Goal: Check status: Check status

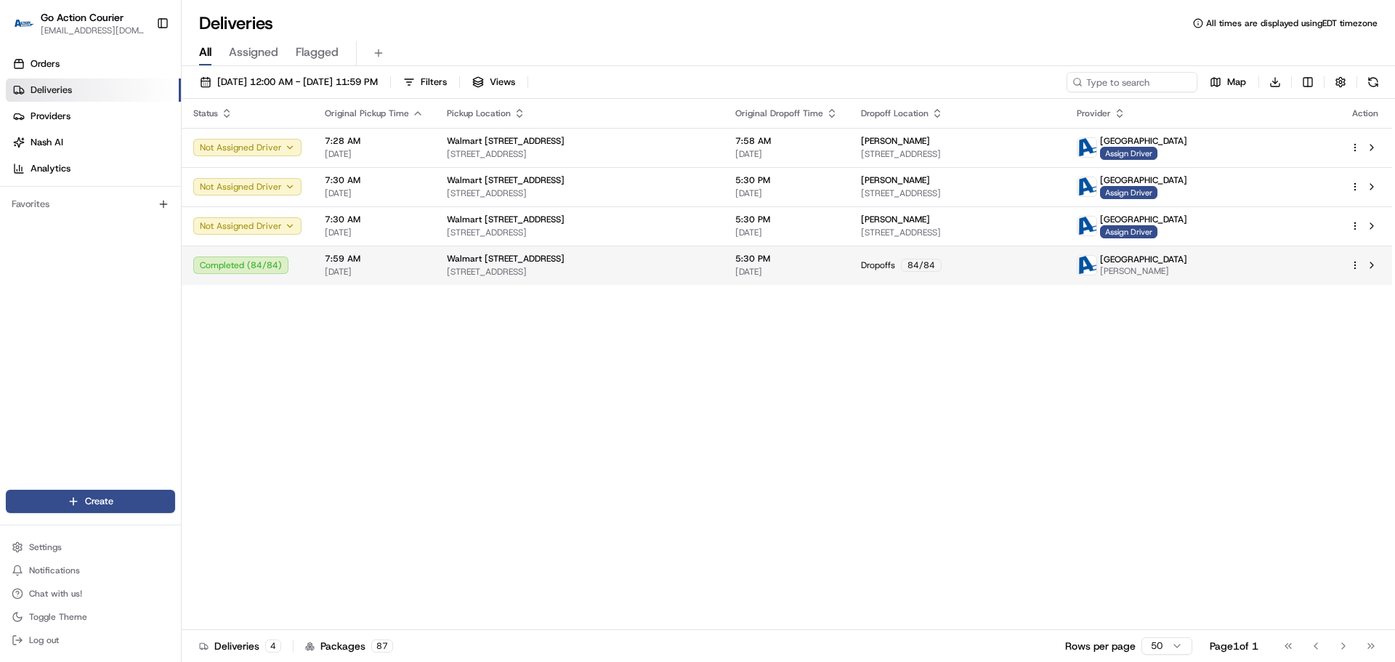
click at [347, 269] on span "[DATE]" at bounding box center [374, 272] width 99 height 12
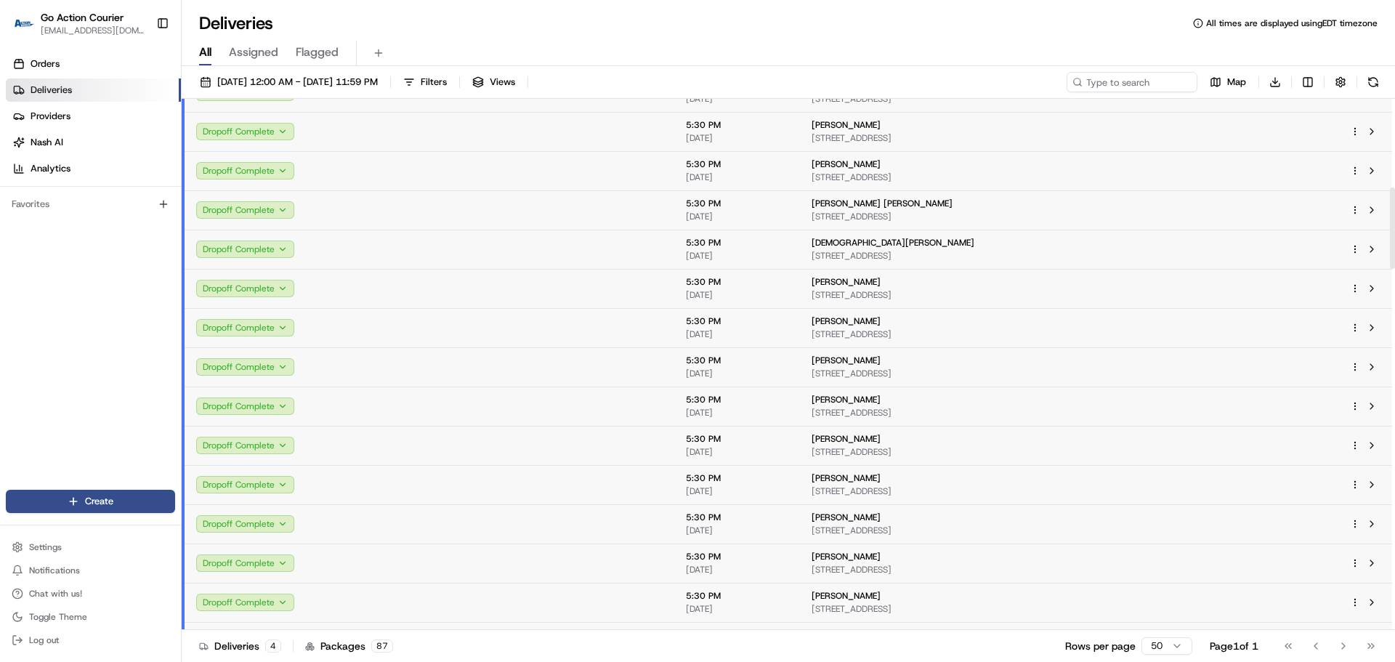
scroll to position [581, 0]
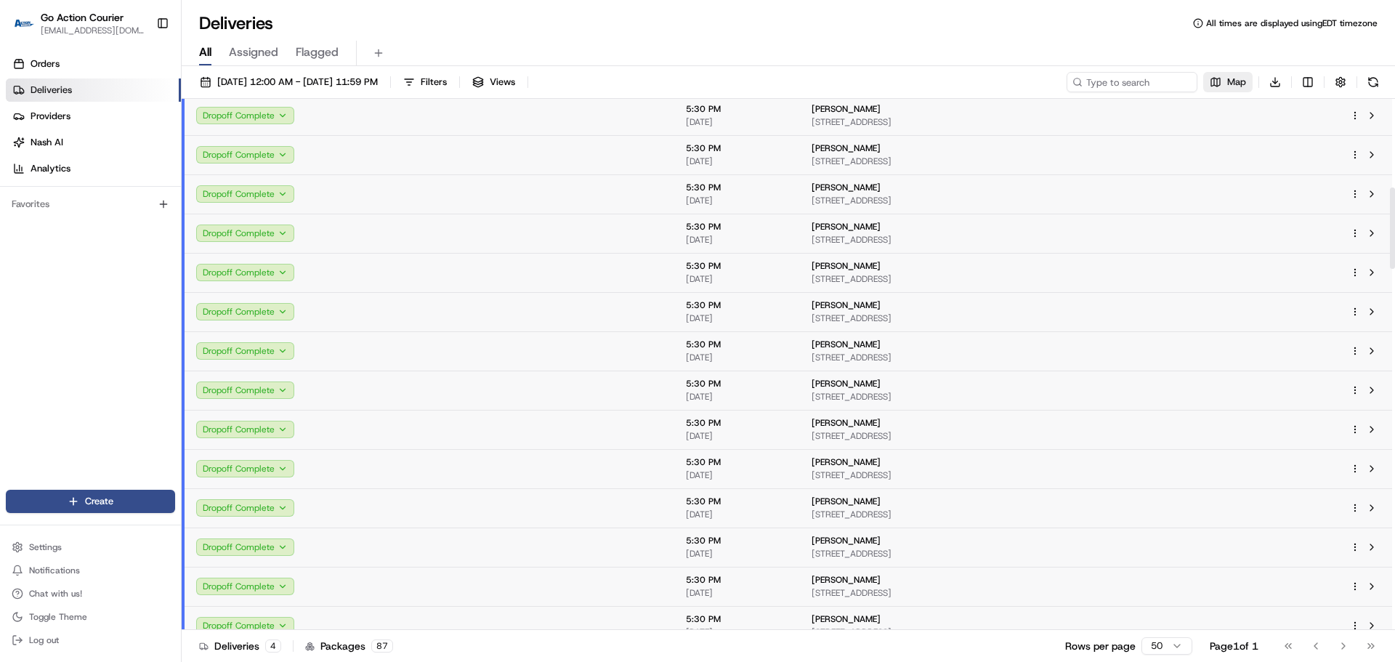
click at [1243, 80] on span "Map" at bounding box center [1236, 82] width 19 height 13
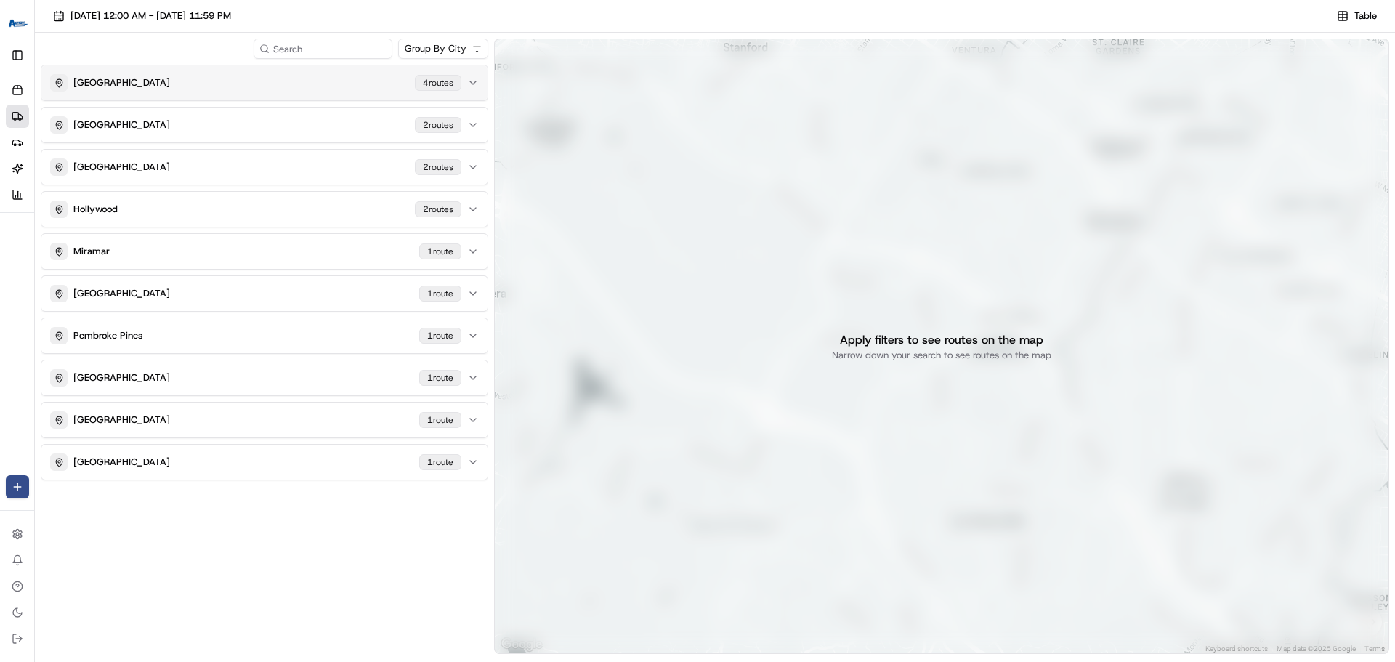
click at [252, 92] on button "MIAMI GARDENS [STREET_ADDRESS]" at bounding box center [264, 82] width 446 height 35
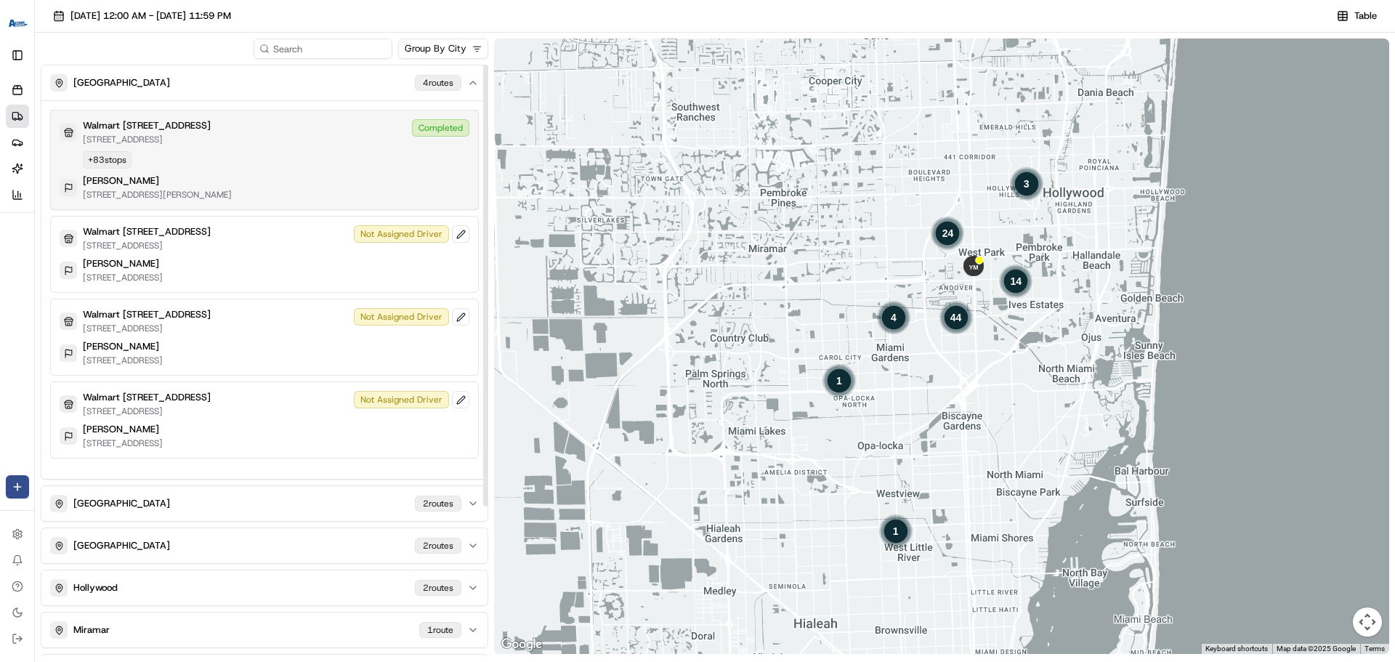
click at [299, 145] on div "Walmart [GEOGRAPHIC_DATA][STREET_ADDRESS][GEOGRAPHIC_DATA] Completed + 83 stops…" at bounding box center [265, 159] width 410 height 81
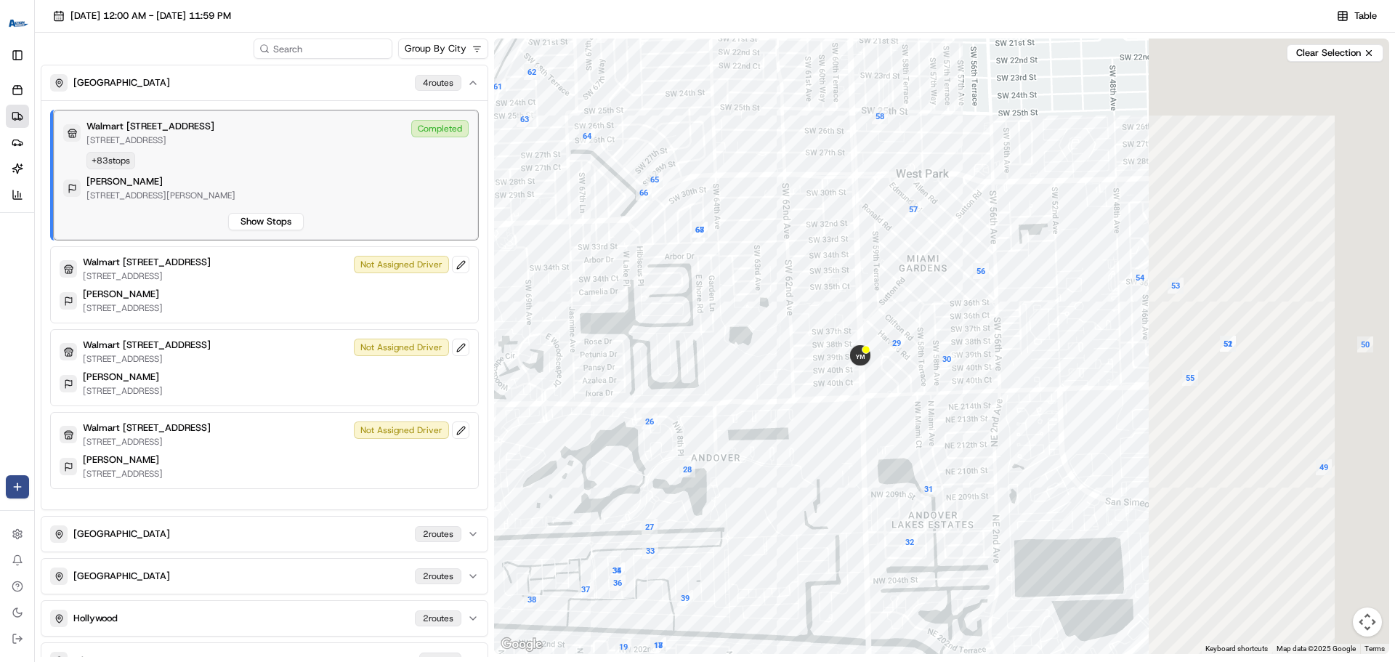
drag, startPoint x: 1059, startPoint y: 402, endPoint x: 761, endPoint y: 351, distance: 302.9
click at [761, 351] on div at bounding box center [941, 345] width 895 height 615
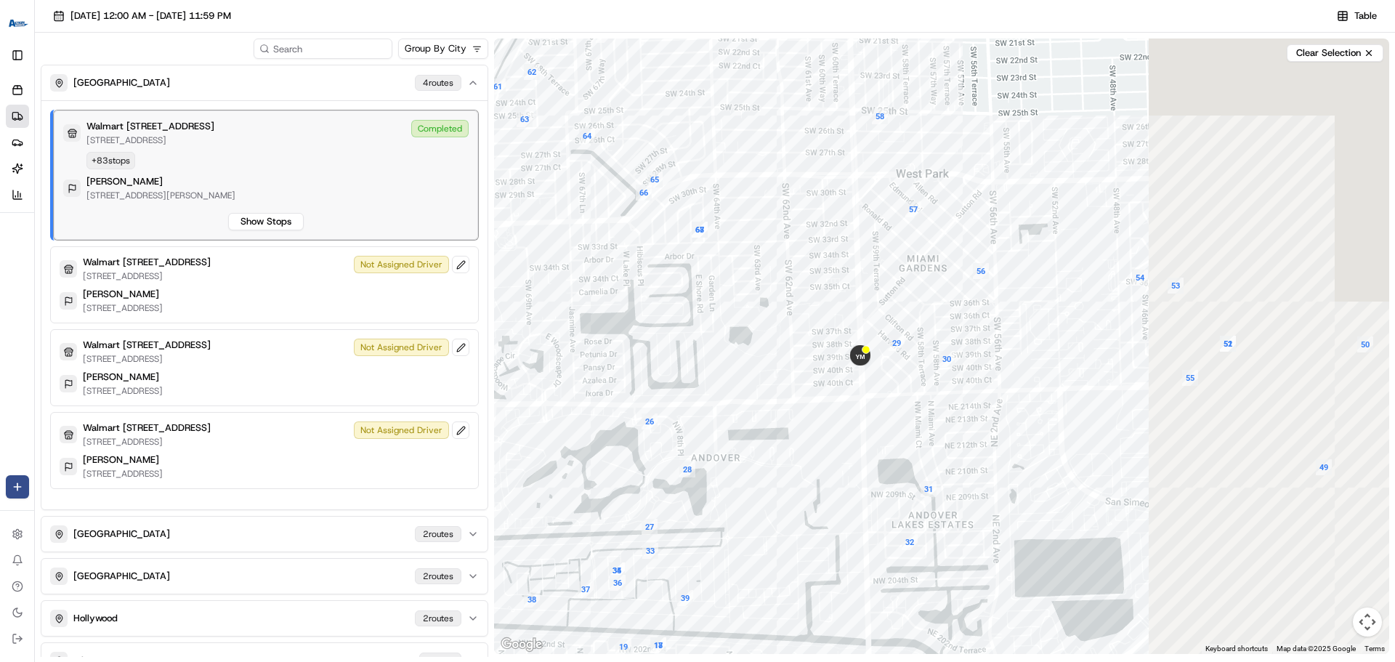
drag, startPoint x: 761, startPoint y: 351, endPoint x: 710, endPoint y: 330, distance: 55.0
click at [710, 330] on div at bounding box center [941, 345] width 895 height 615
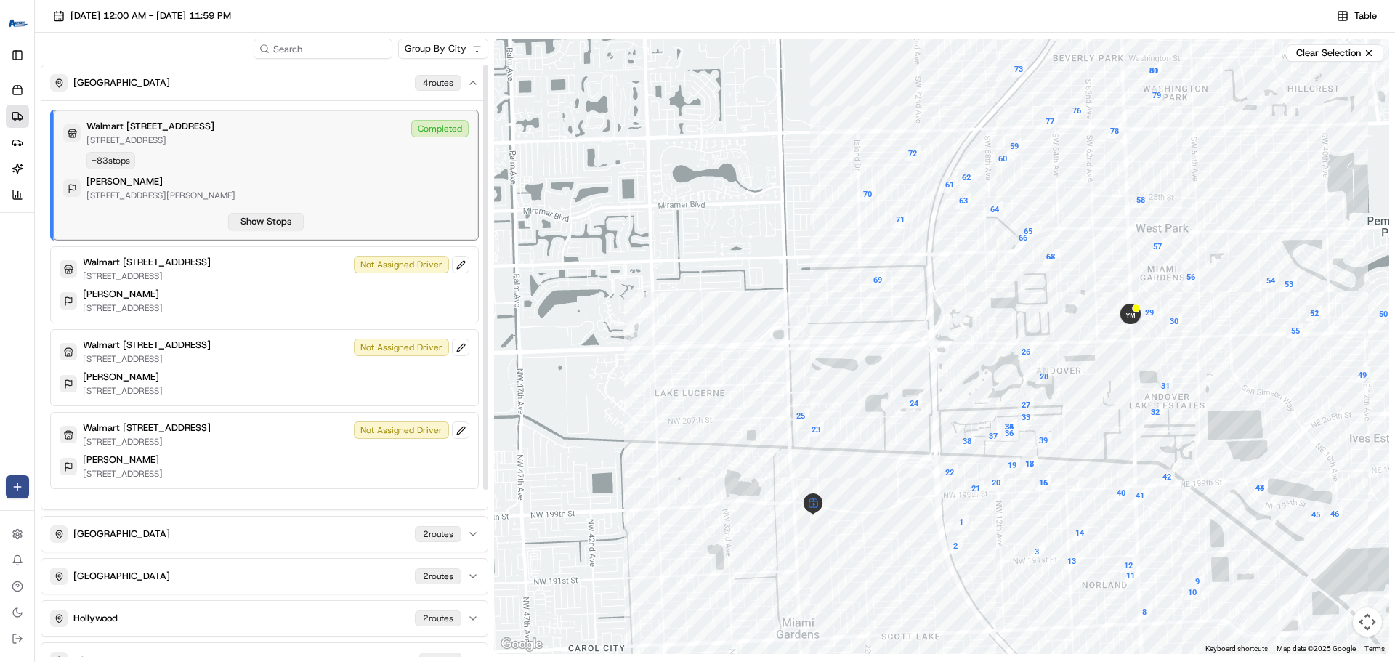
click at [246, 218] on button "Show Stops" at bounding box center [266, 221] width 76 height 17
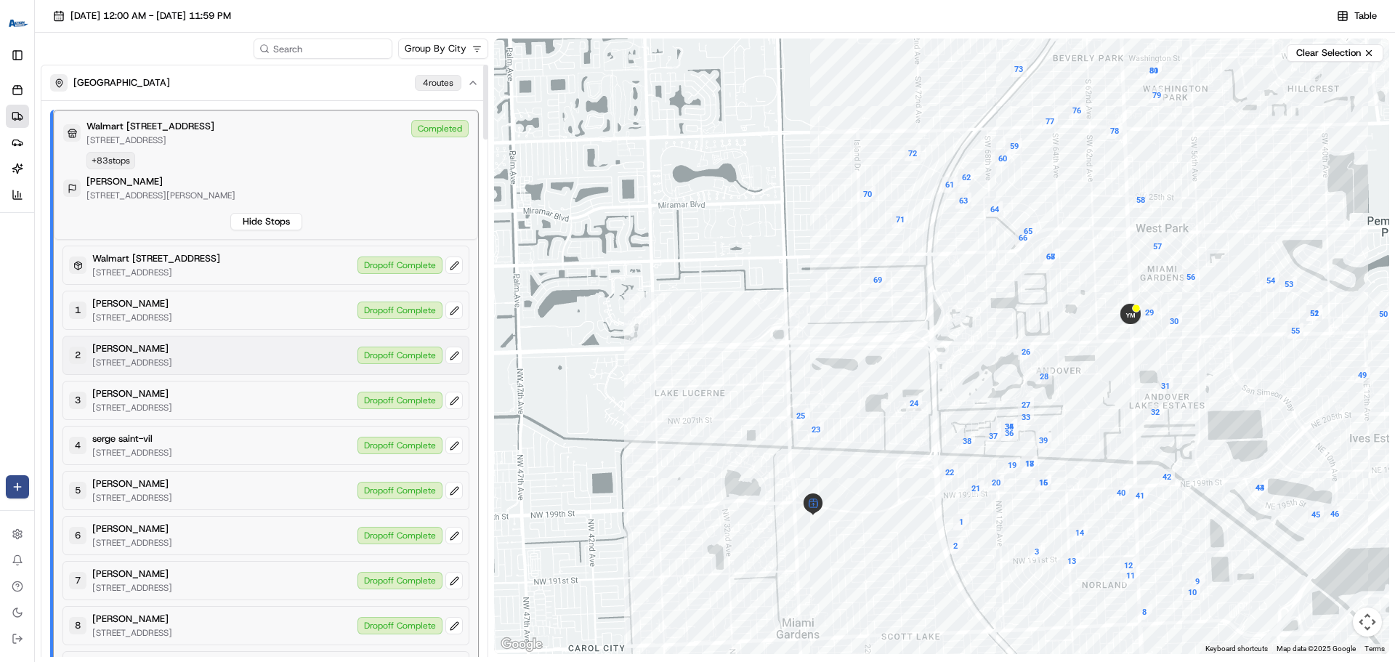
click at [378, 356] on div "Dropoff Complete" at bounding box center [409, 354] width 105 height 17
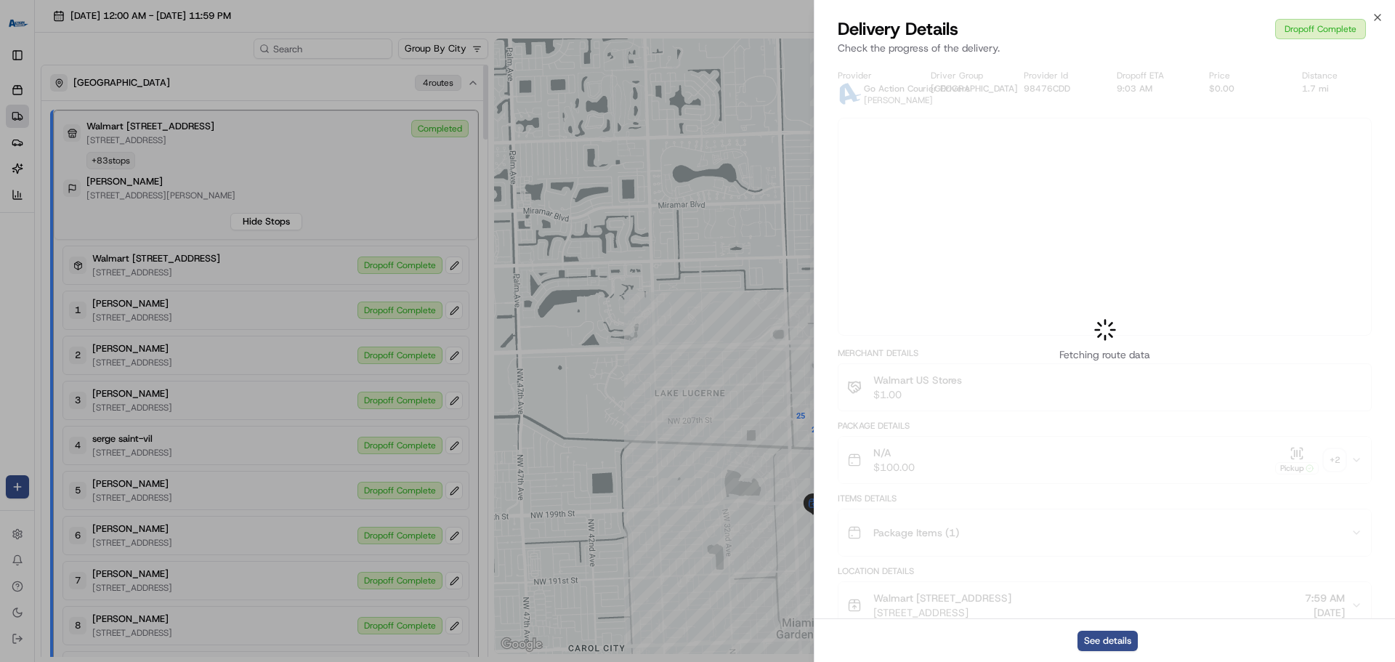
click at [1132, 379] on div at bounding box center [697, 331] width 1395 height 662
drag, startPoint x: 1375, startPoint y: 15, endPoint x: 1069, endPoint y: 231, distance: 375.3
click at [1375, 15] on icon "button" at bounding box center [1377, 18] width 12 height 12
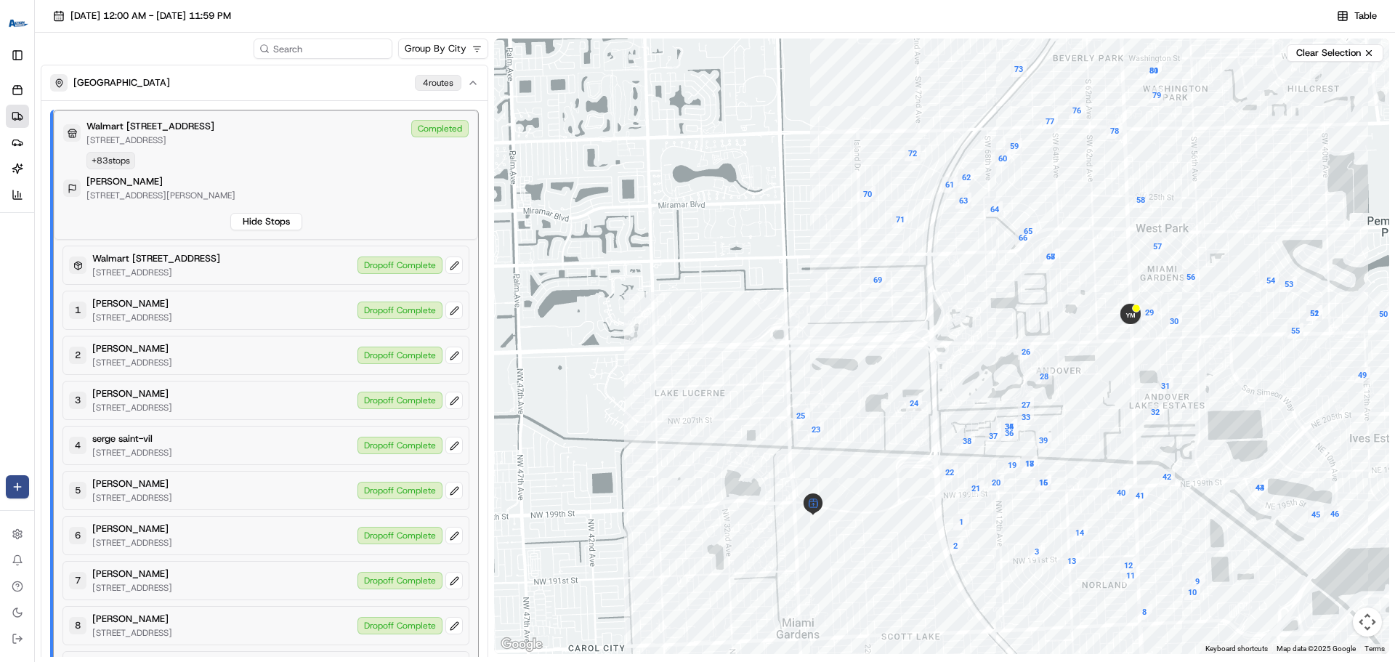
click at [945, 411] on div at bounding box center [941, 345] width 895 height 615
click at [1029, 447] on div at bounding box center [941, 345] width 895 height 615
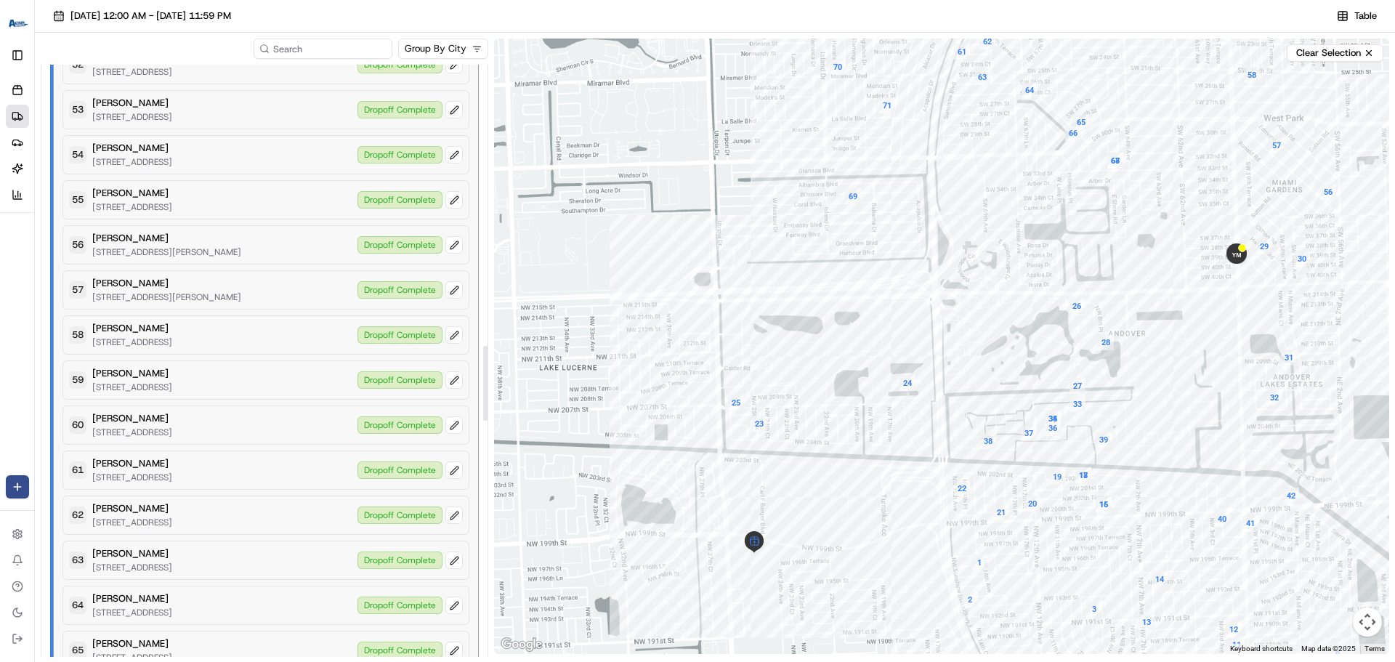
scroll to position [1816, 0]
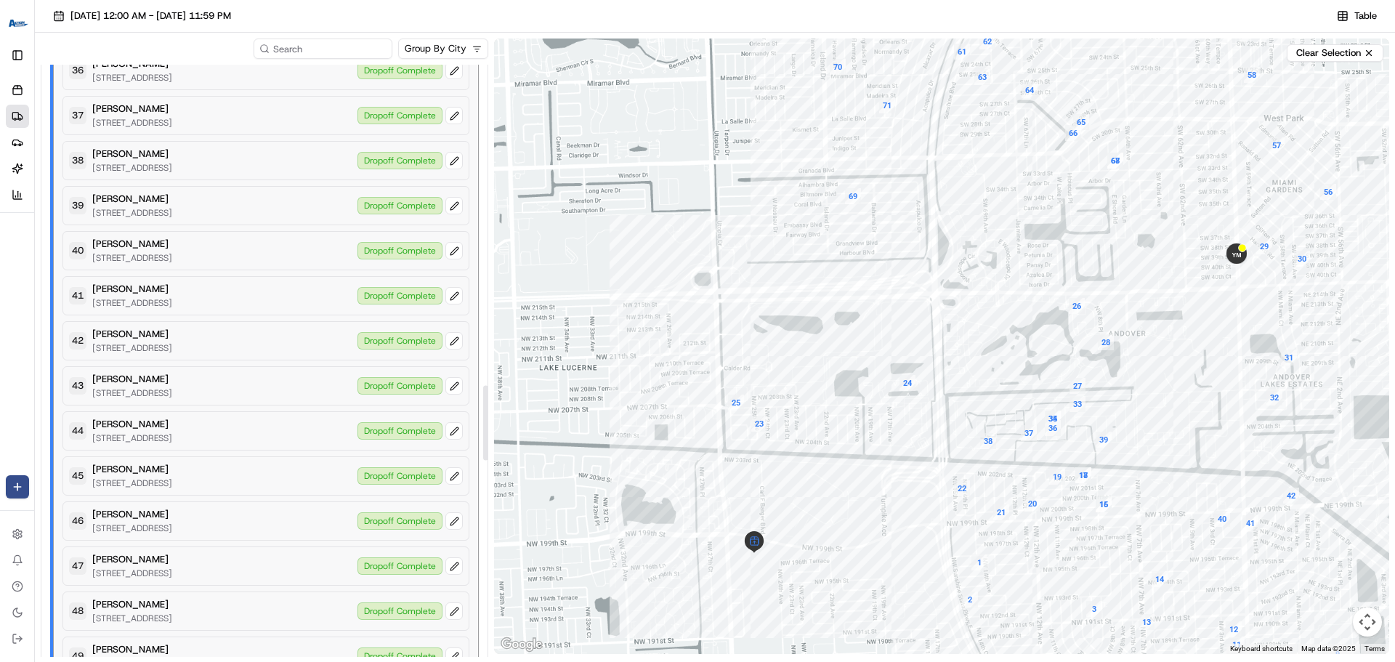
click at [488, 460] on div at bounding box center [485, 422] width 5 height 75
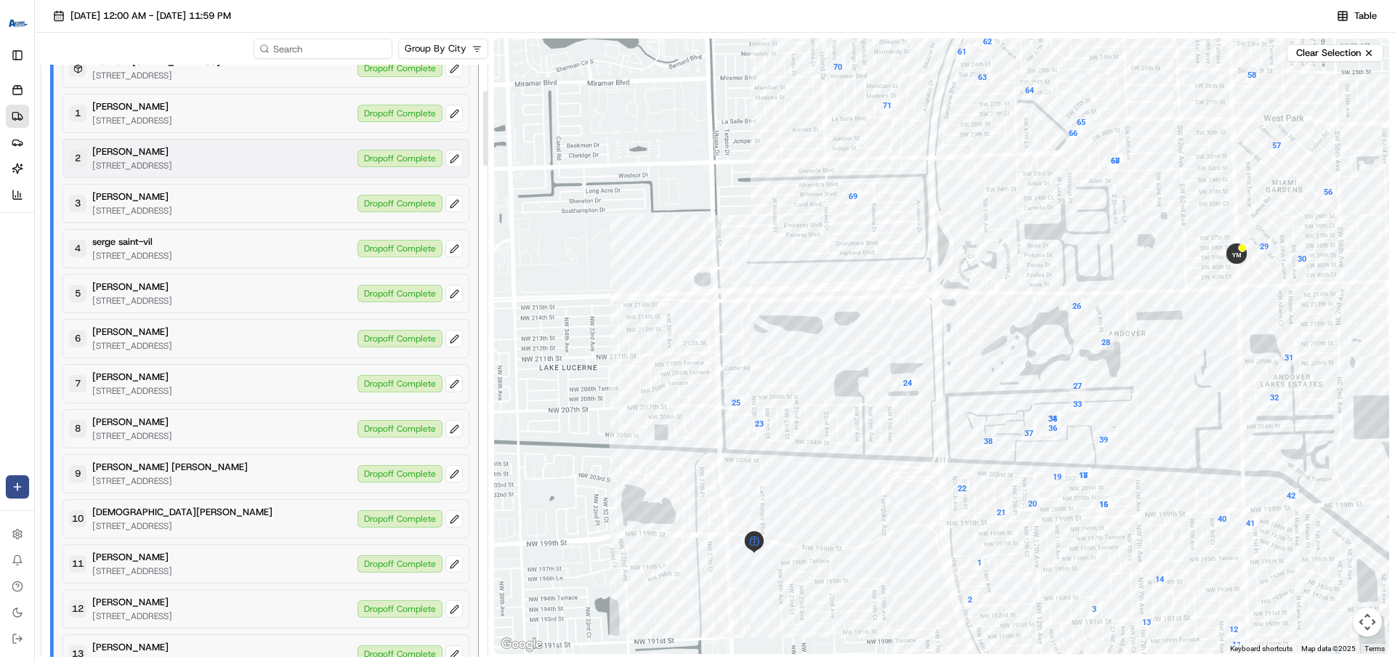
scroll to position [218, 0]
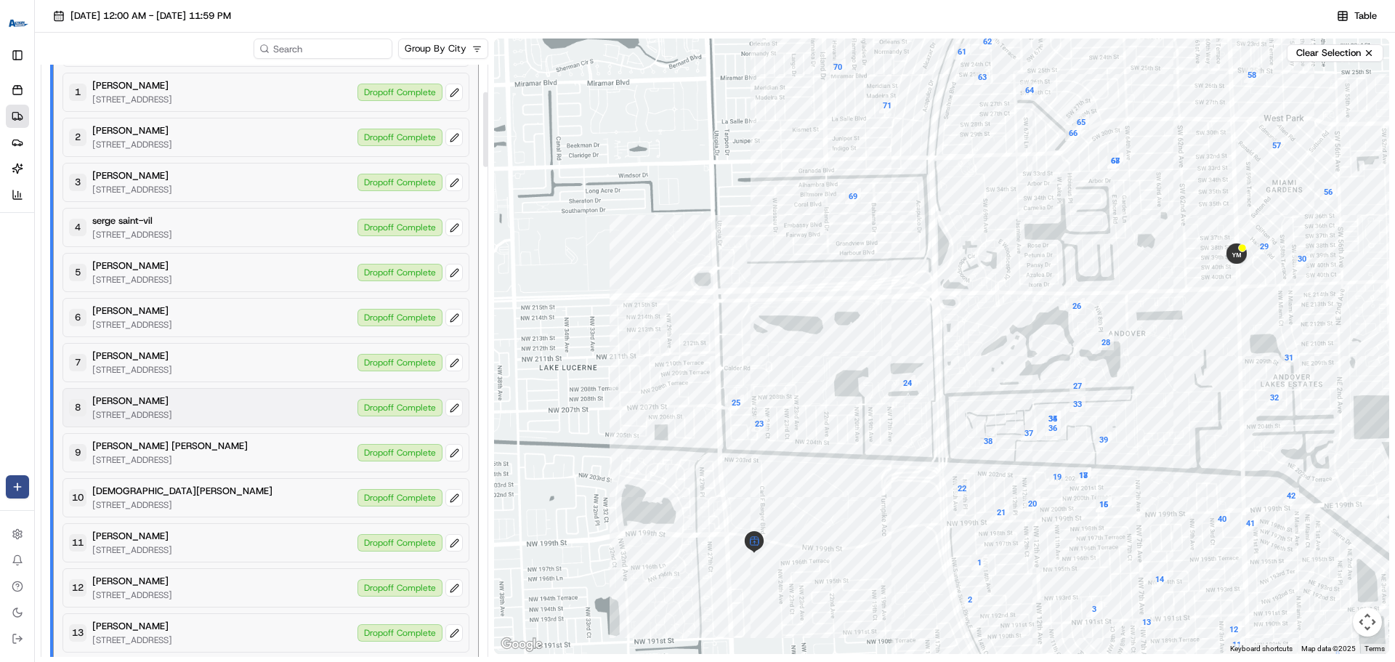
click at [172, 419] on p "[STREET_ADDRESS]" at bounding box center [132, 415] width 80 height 12
